Goal: Navigation & Orientation: Find specific page/section

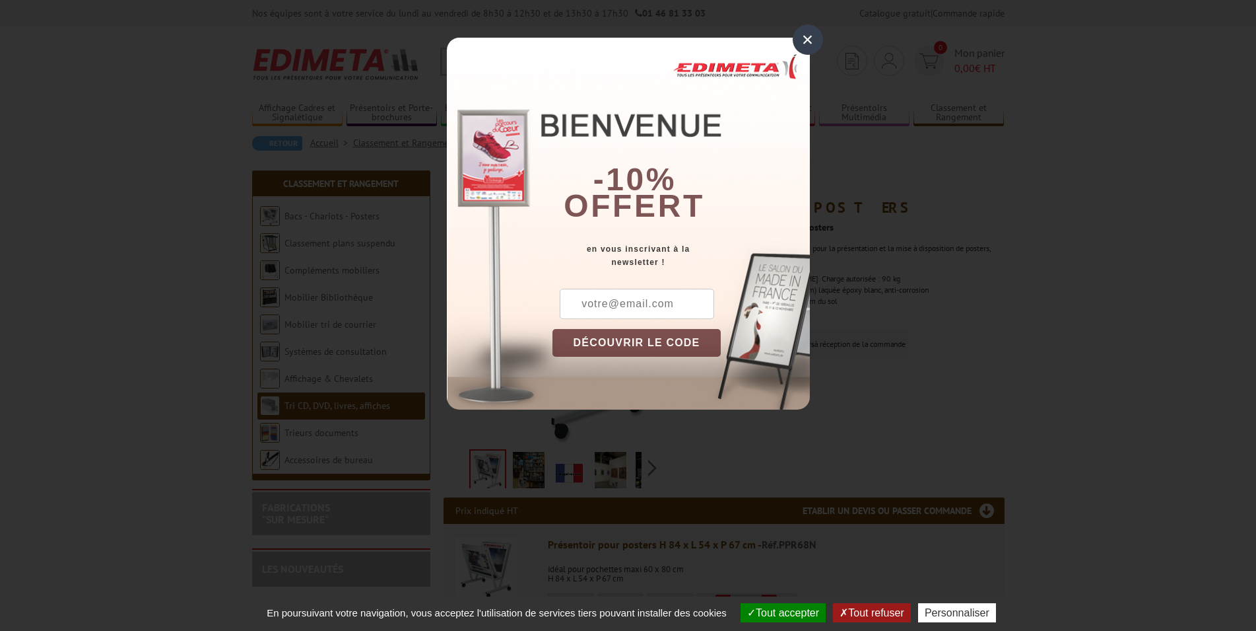
click at [806, 40] on div "×" at bounding box center [808, 39] width 30 height 30
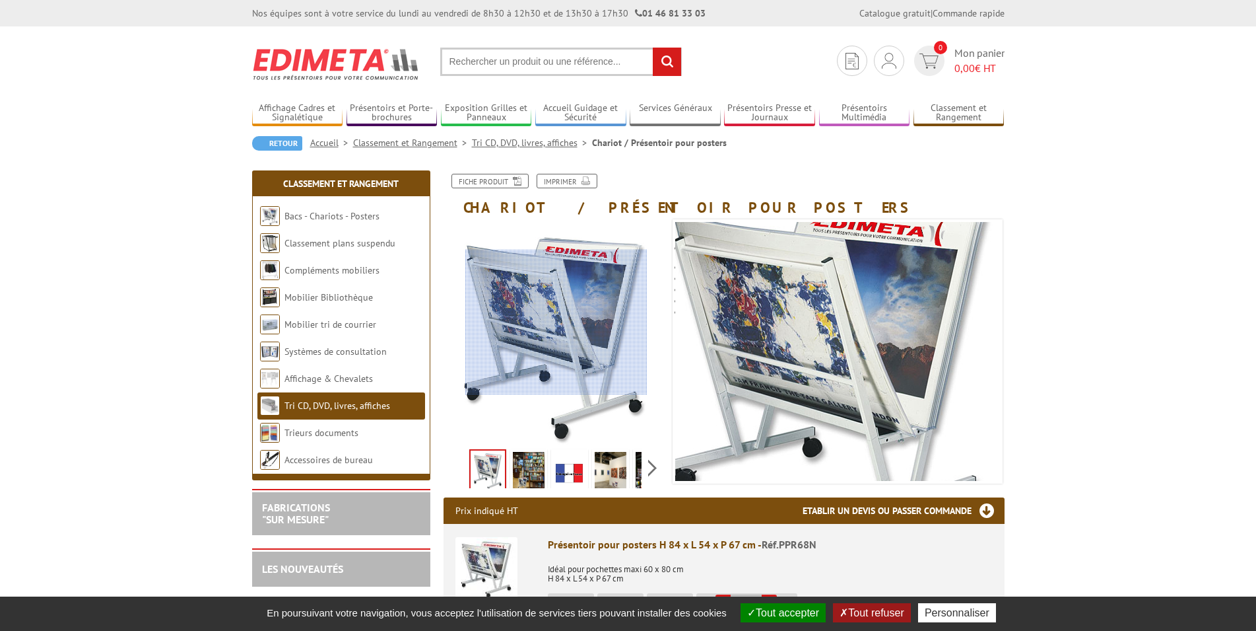
click at [557, 322] on div at bounding box center [556, 322] width 182 height 145
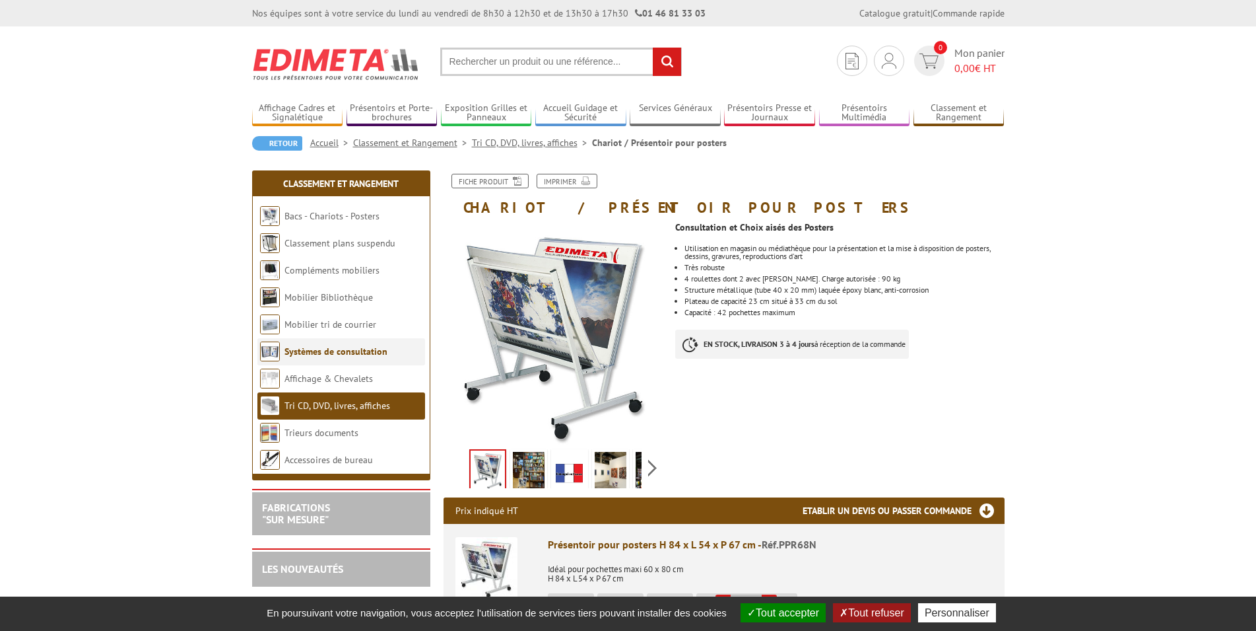
click at [315, 350] on link "Systèmes de consultation" at bounding box center [336, 351] width 103 height 12
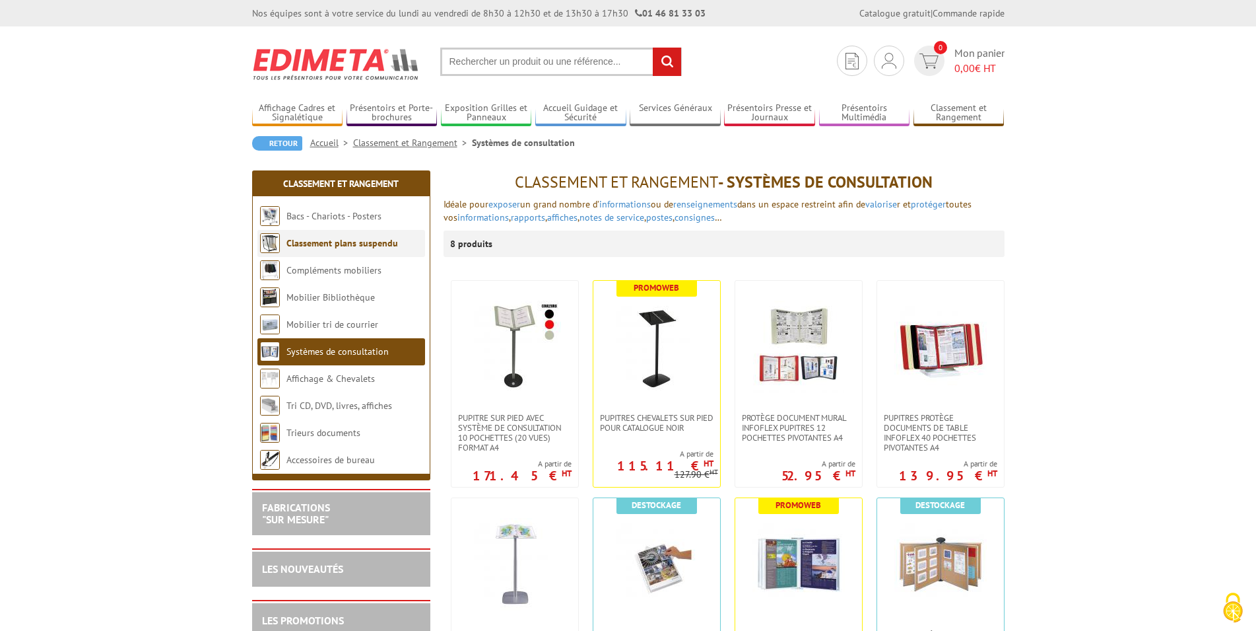
click at [316, 241] on link "Classement plans suspendu" at bounding box center [343, 243] width 112 height 12
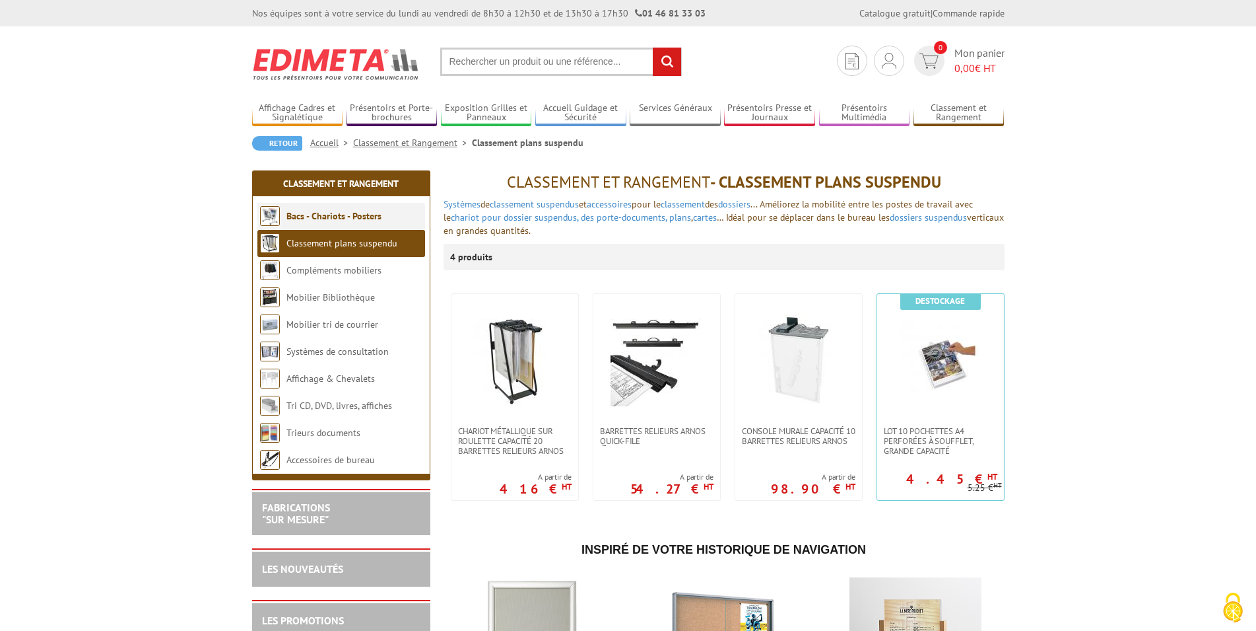
click at [312, 214] on link "Bacs - Chariots - Posters" at bounding box center [334, 216] width 95 height 12
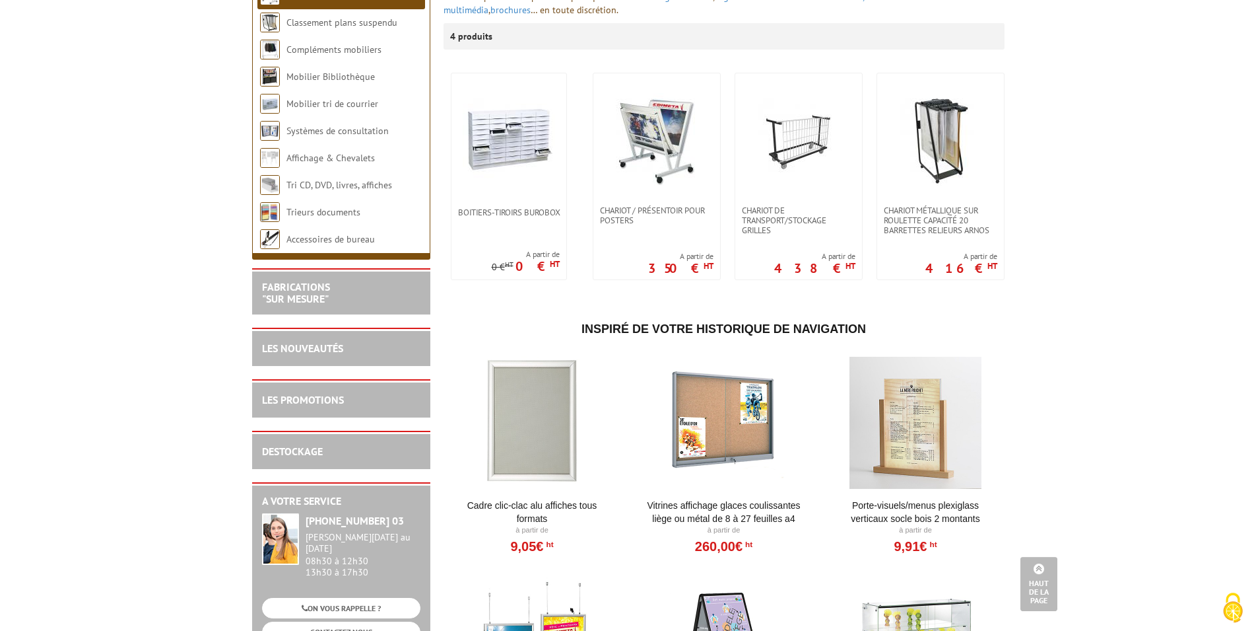
scroll to position [135, 0]
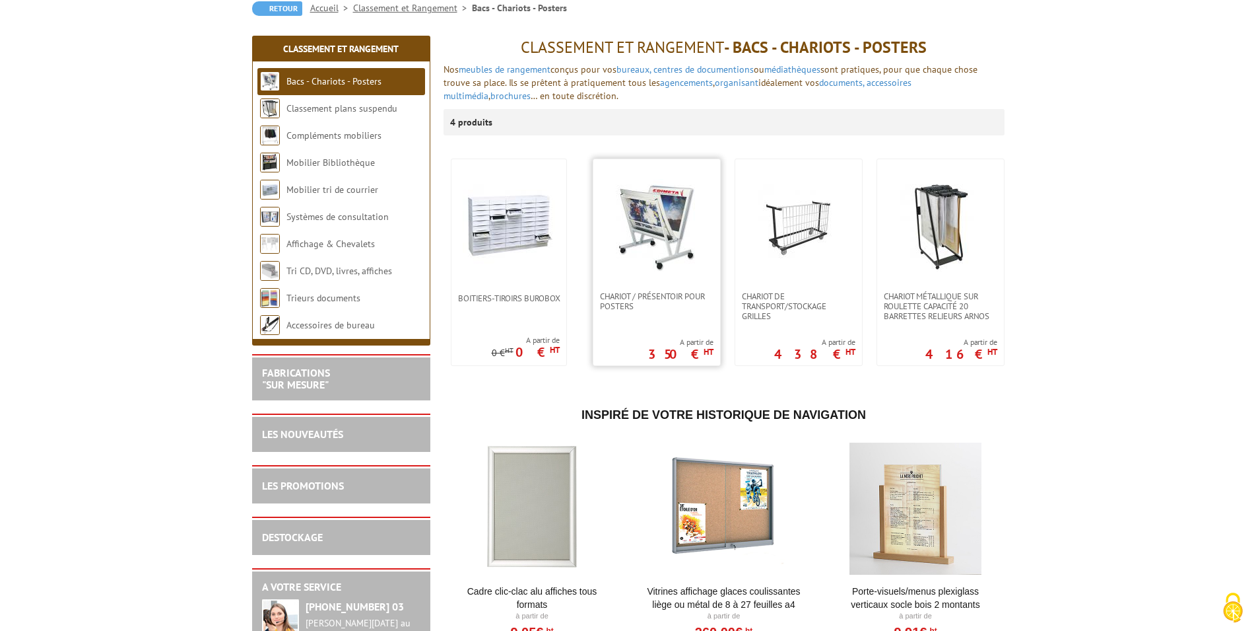
click at [663, 228] on img at bounding box center [657, 225] width 92 height 92
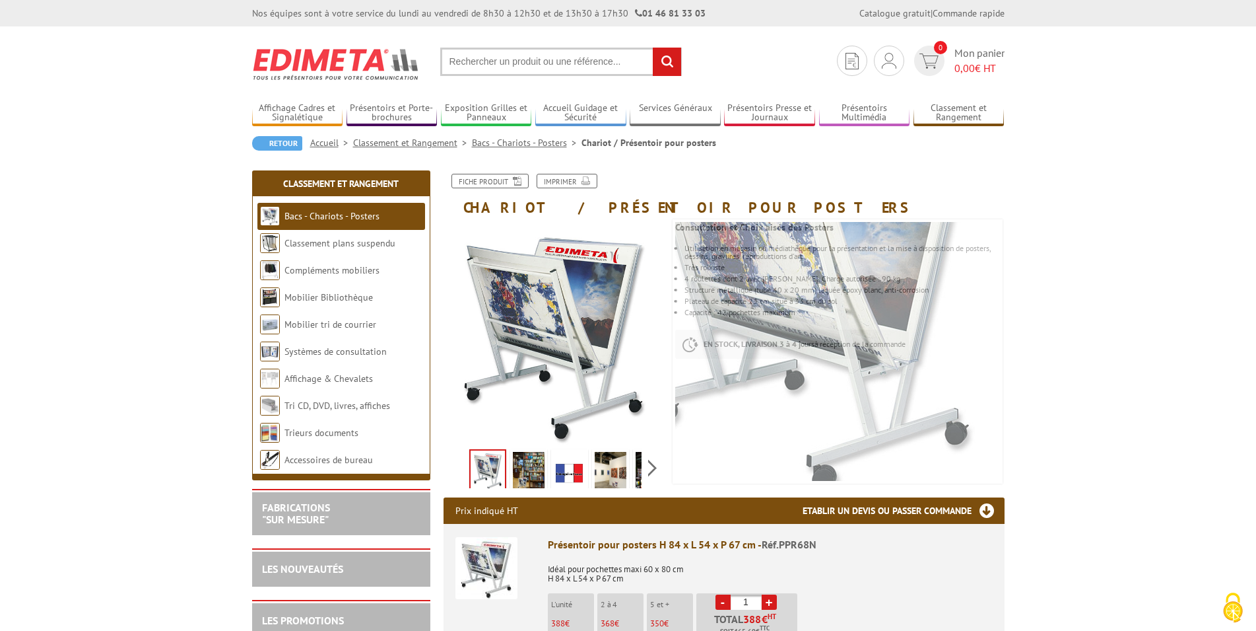
click at [530, 465] on img at bounding box center [529, 472] width 32 height 41
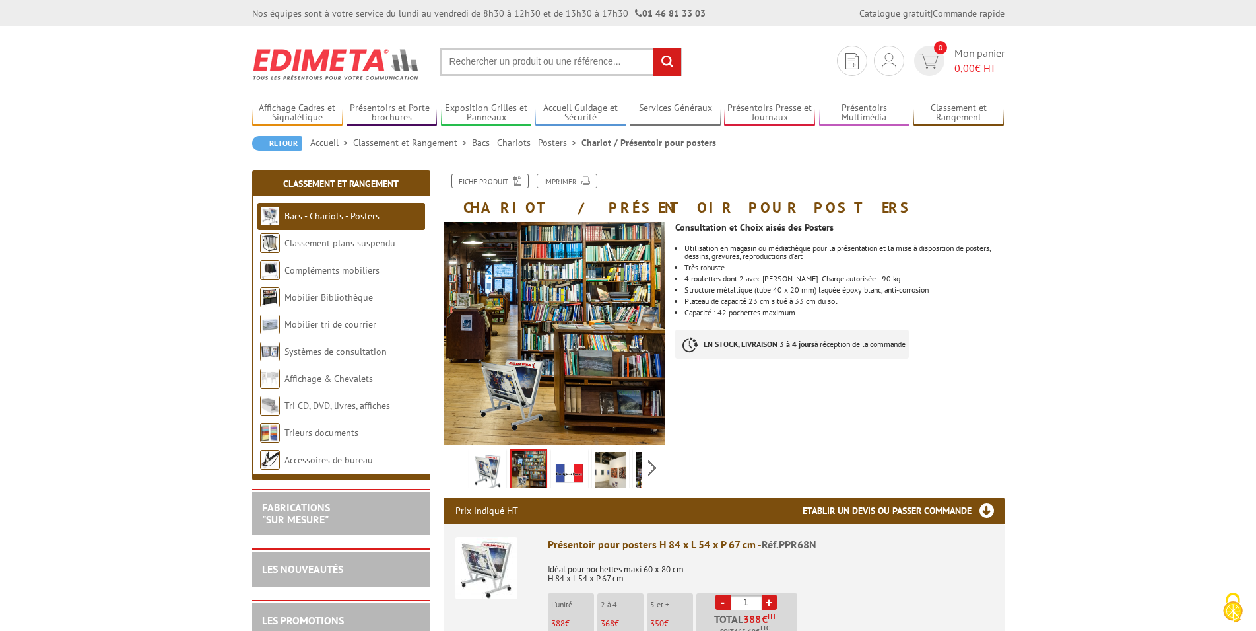
click at [576, 471] on img at bounding box center [570, 472] width 32 height 41
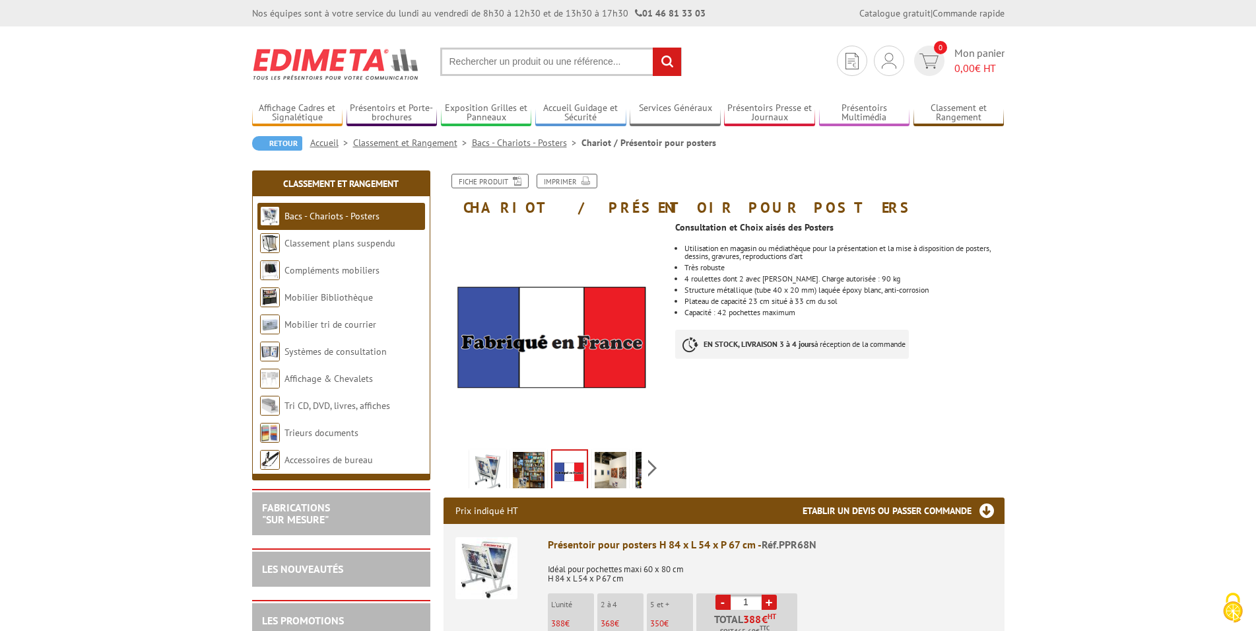
click at [617, 470] on img at bounding box center [611, 472] width 32 height 41
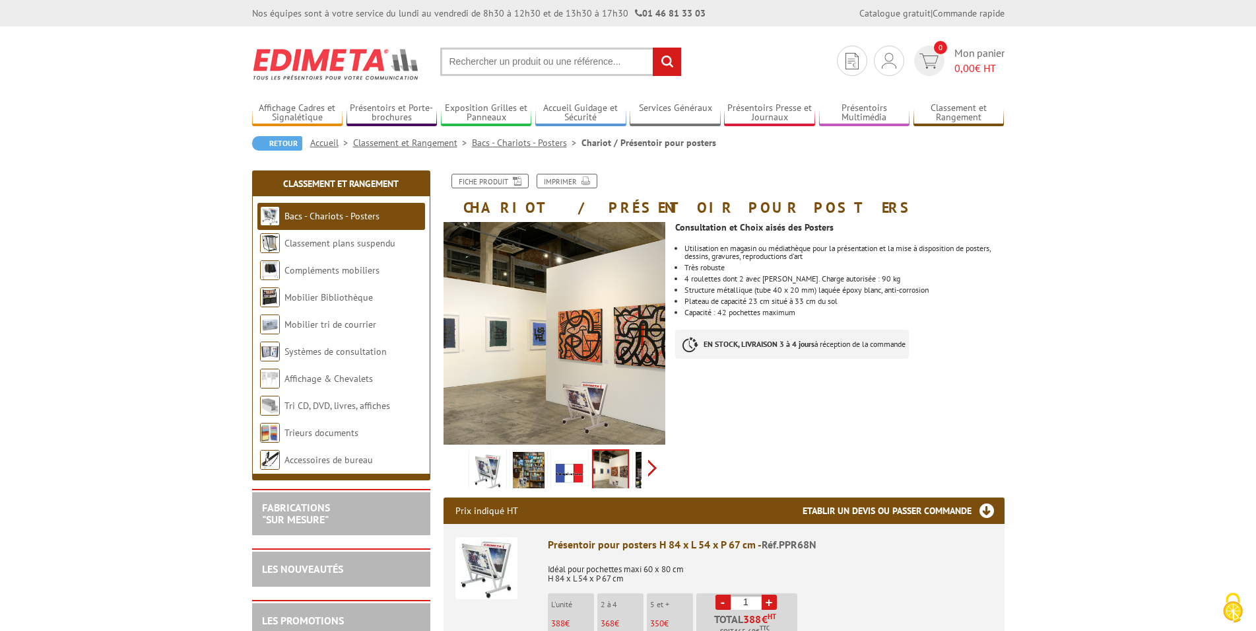
click at [656, 473] on div "Previous Next" at bounding box center [555, 467] width 223 height 46
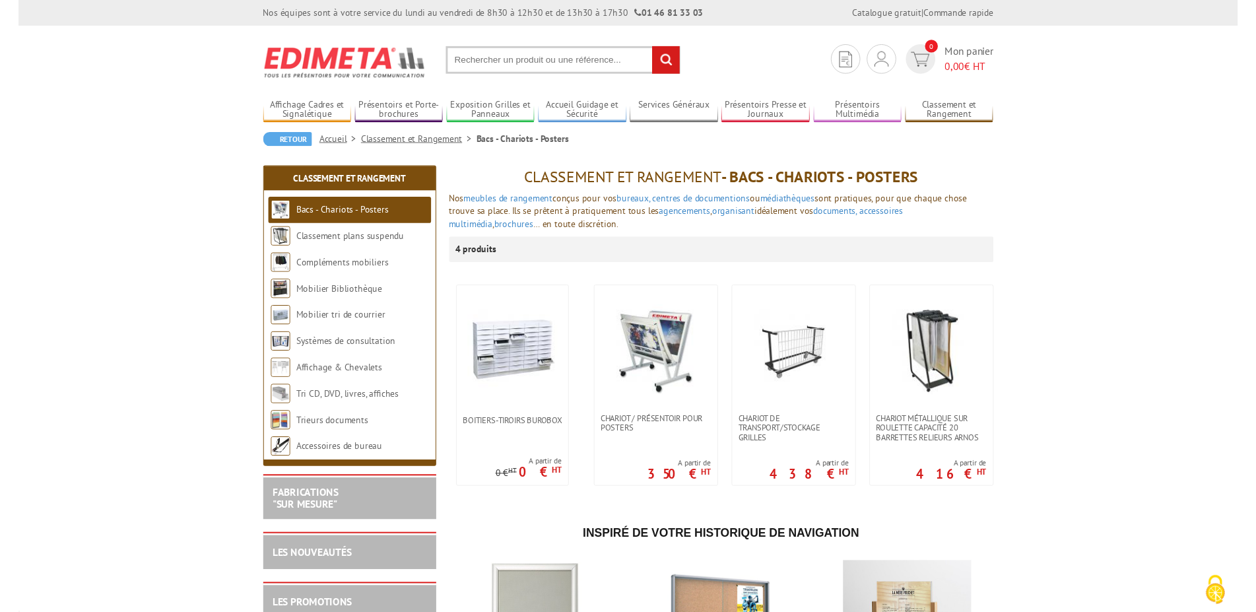
scroll to position [135, 0]
